Goal: Navigation & Orientation: Find specific page/section

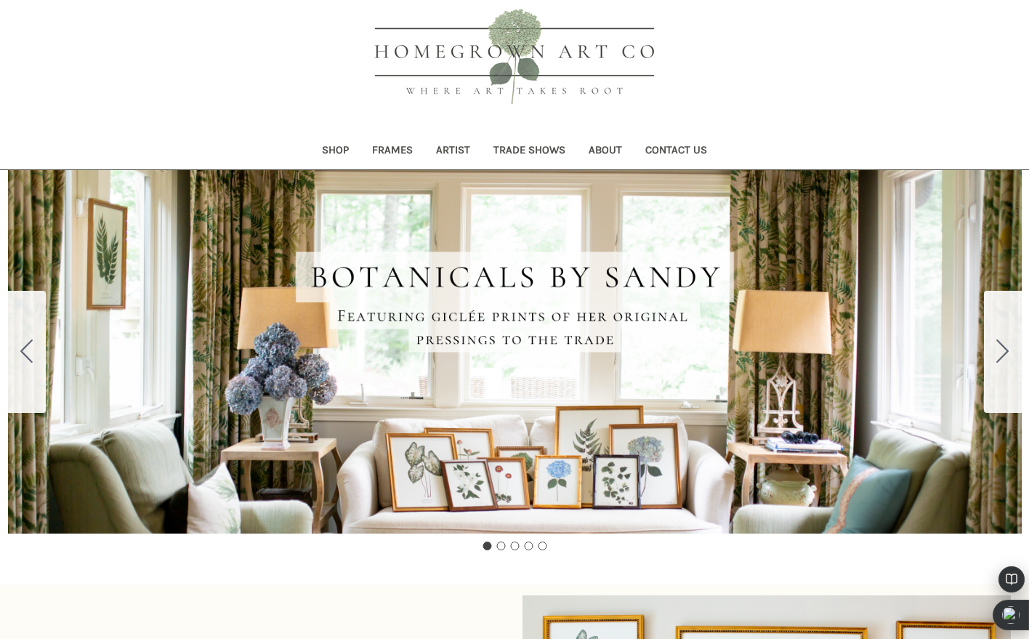
scroll to position [218, 0]
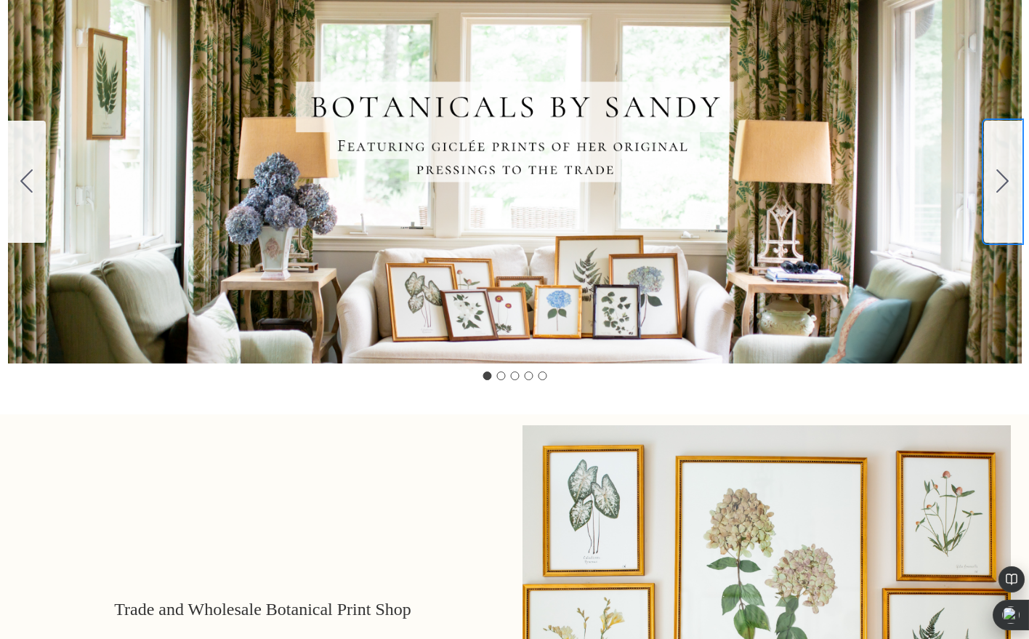
click at [1001, 180] on icon "Go to slide 2" at bounding box center [1002, 180] width 12 height 23
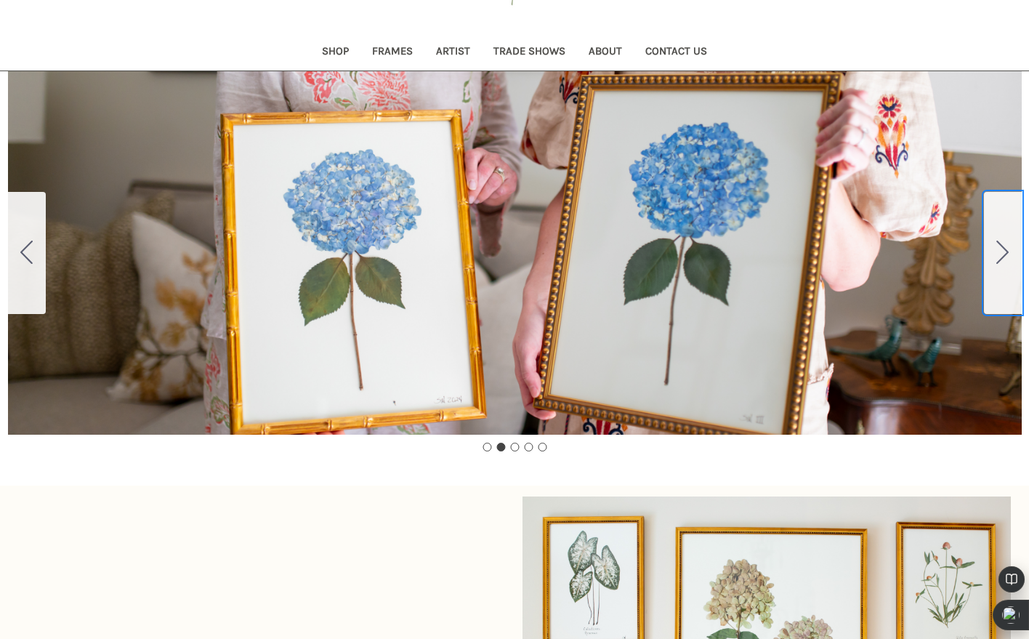
scroll to position [145, 0]
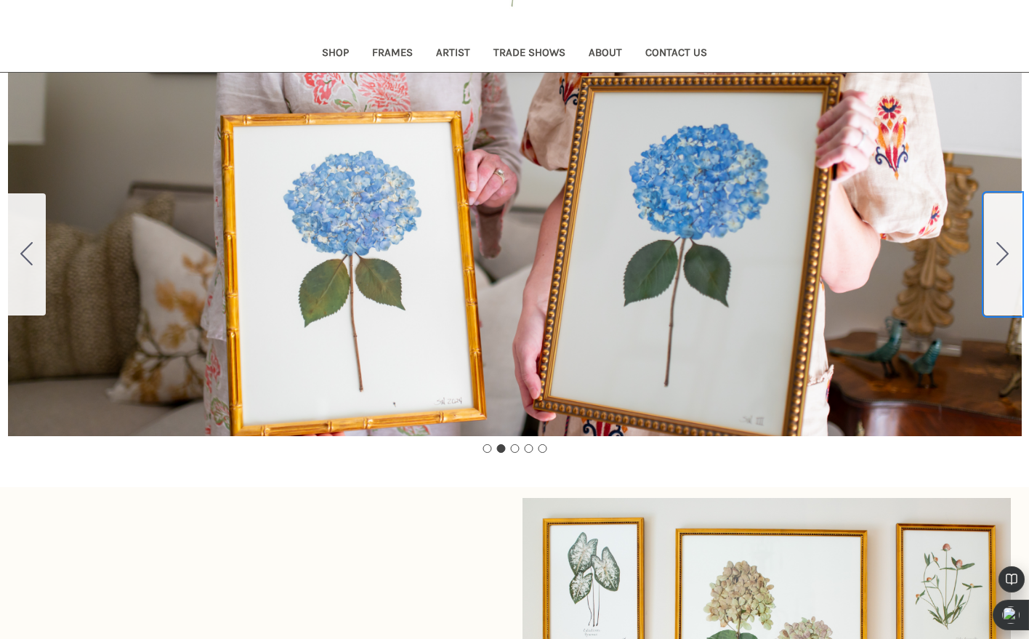
click at [998, 259] on icon "Go to slide 3" at bounding box center [1002, 253] width 12 height 23
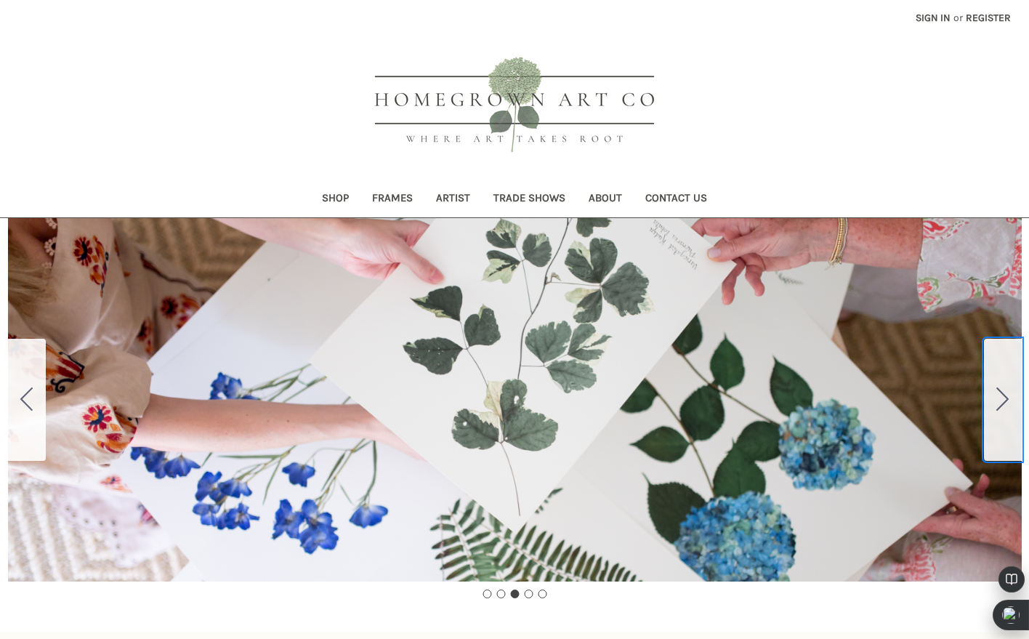
scroll to position [73, 0]
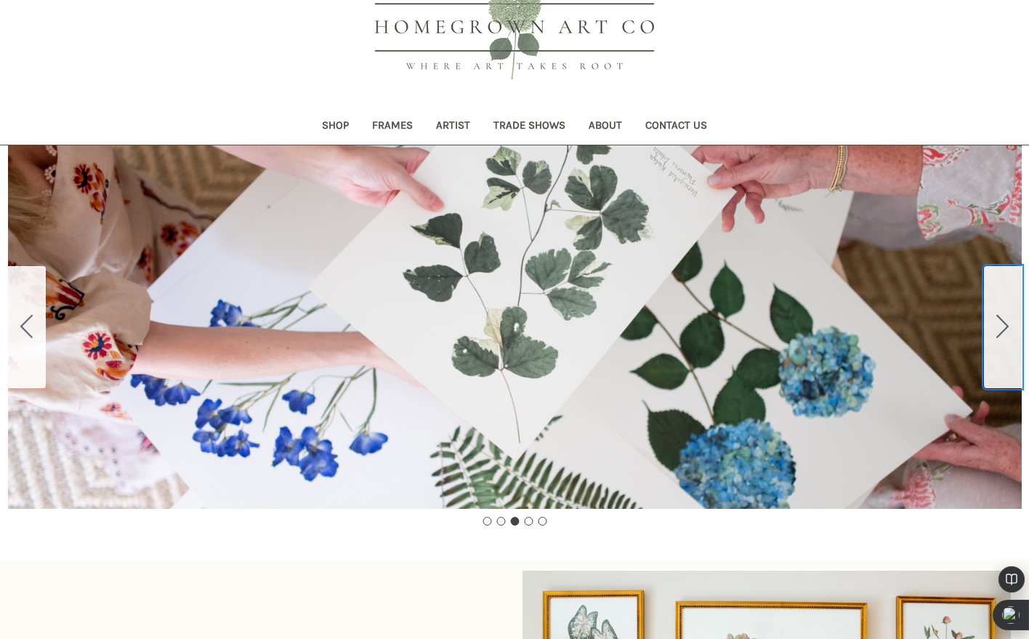
click at [1007, 331] on icon "Go to slide 4" at bounding box center [1002, 326] width 12 height 23
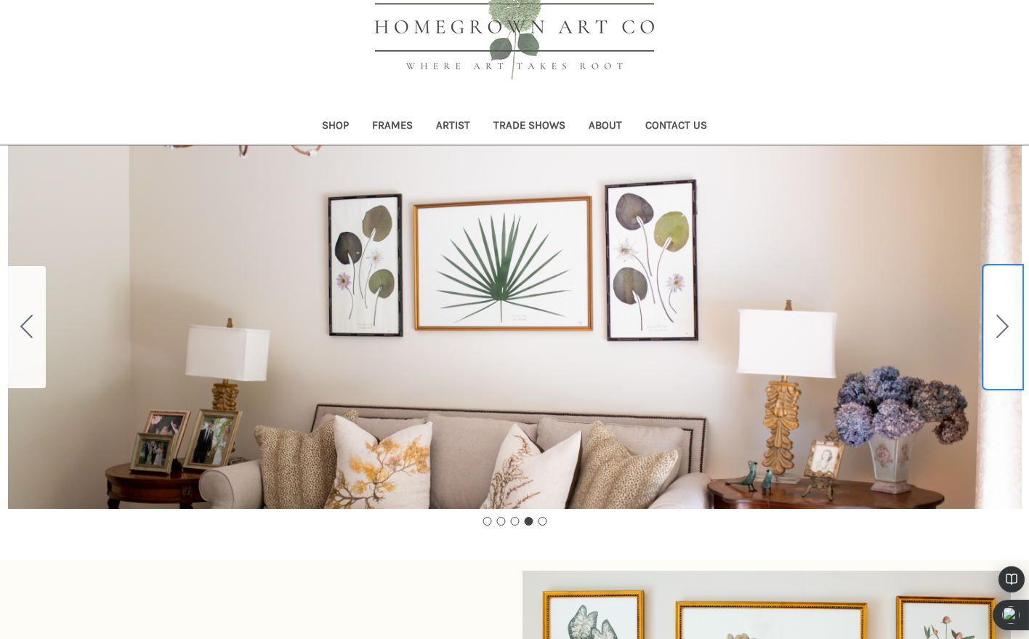
click at [1007, 331] on icon "Go to slide 5" at bounding box center [1002, 326] width 12 height 23
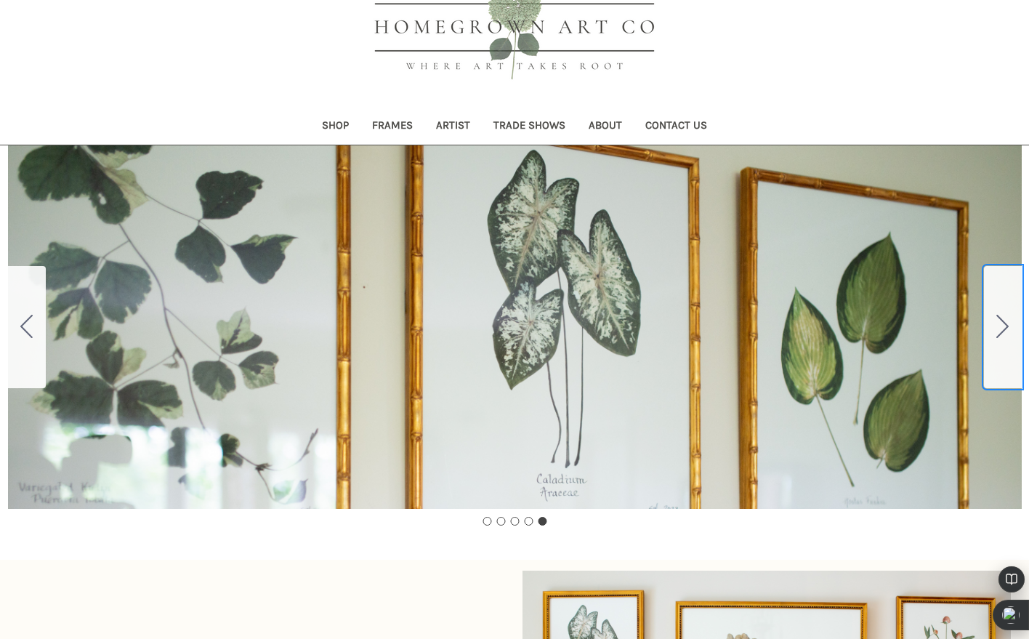
click at [1007, 331] on icon "Go to slide 1" at bounding box center [1002, 326] width 12 height 23
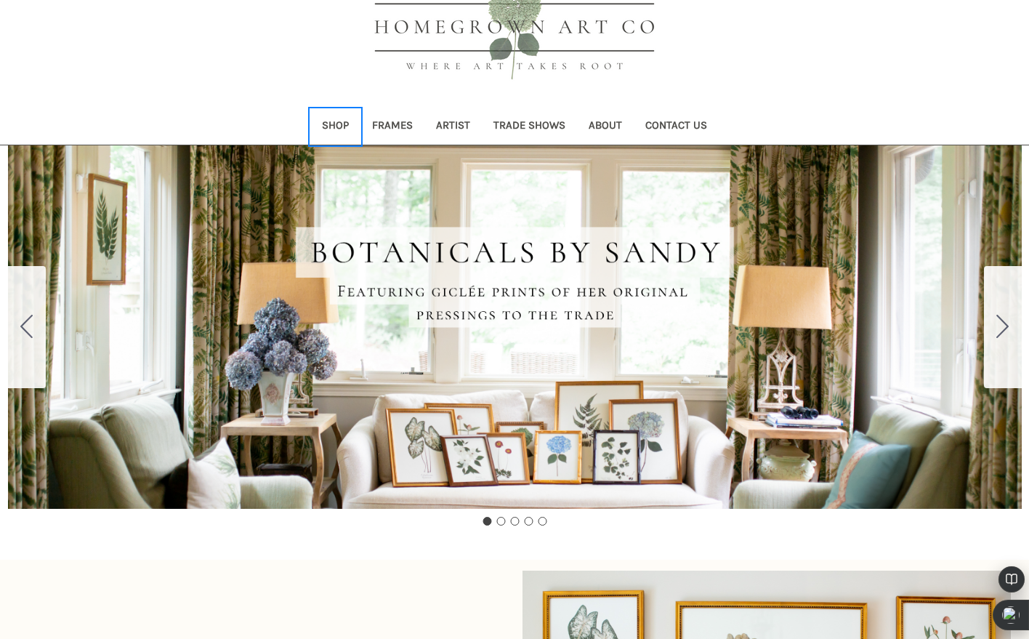
click at [335, 125] on link "Shop" at bounding box center [335, 127] width 50 height 36
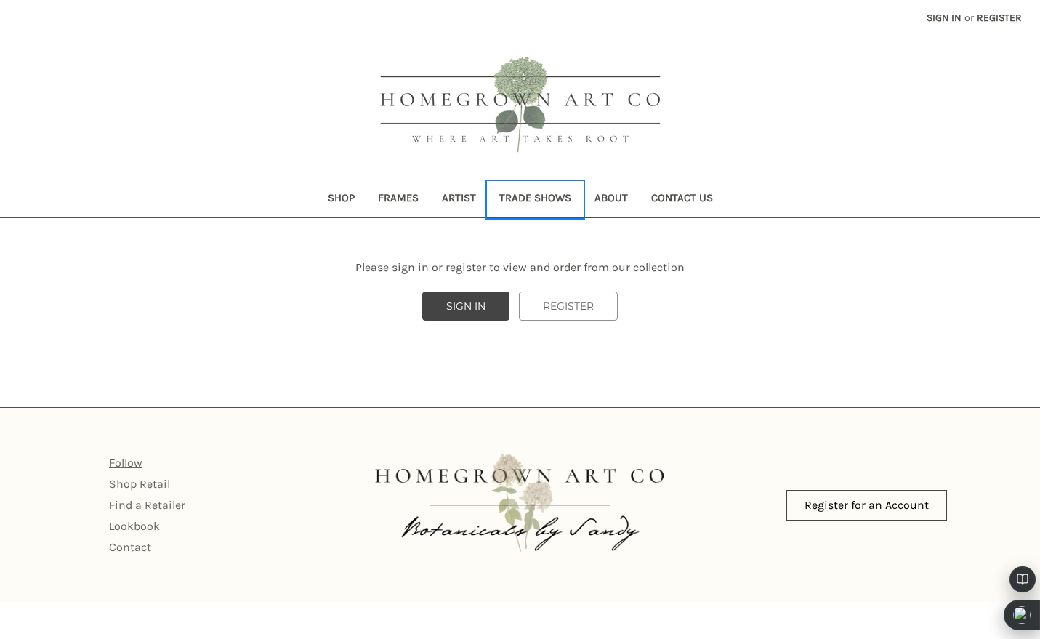
click at [536, 193] on link "Trade Shows" at bounding box center [535, 200] width 95 height 36
